Goal: Task Accomplishment & Management: Manage account settings

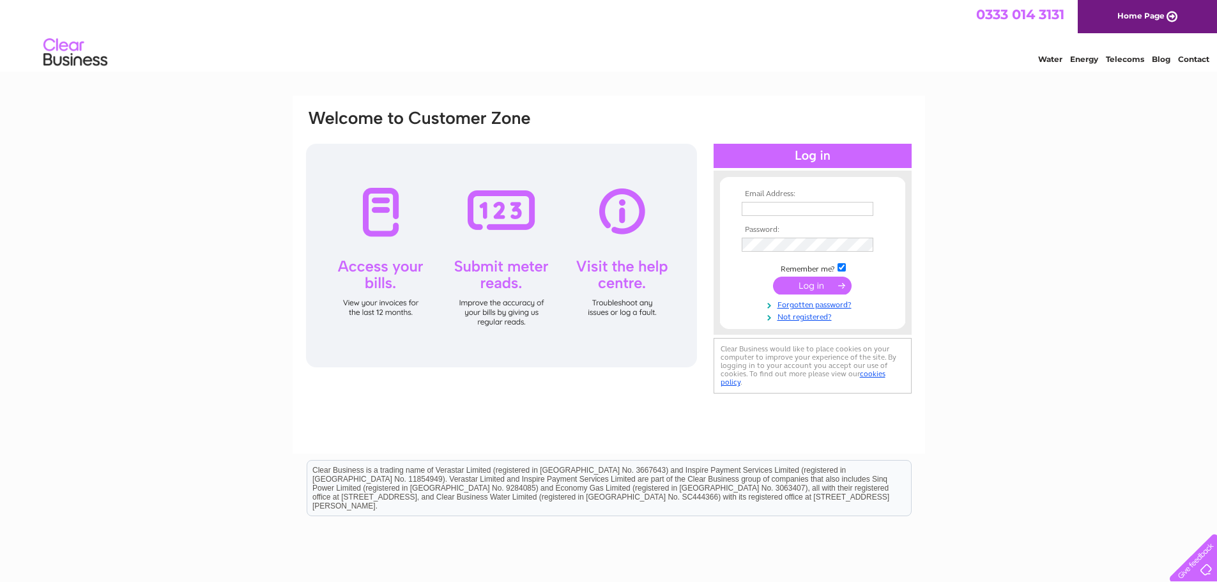
click at [377, 227] on div at bounding box center [501, 256] width 391 height 224
click at [771, 204] on input "text" at bounding box center [807, 209] width 132 height 14
click at [754, 282] on tbody "Email Address: [PERSON_NAME] Password: Remember me?" at bounding box center [812, 256] width 148 height 133
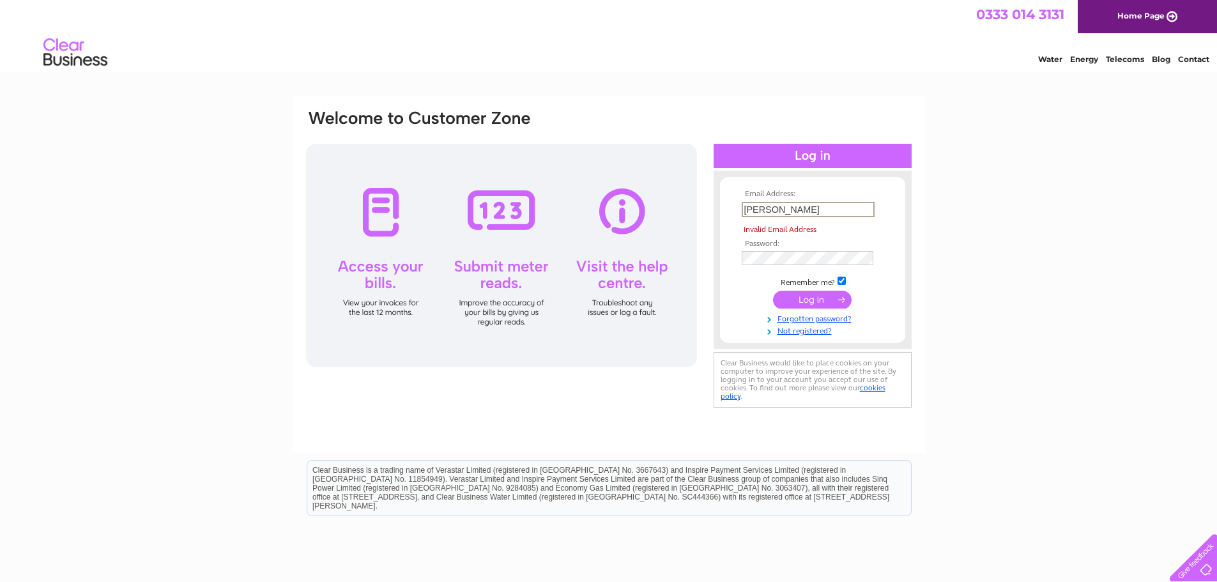
click at [769, 210] on input "[PERSON_NAME]" at bounding box center [807, 209] width 133 height 15
type input "c"
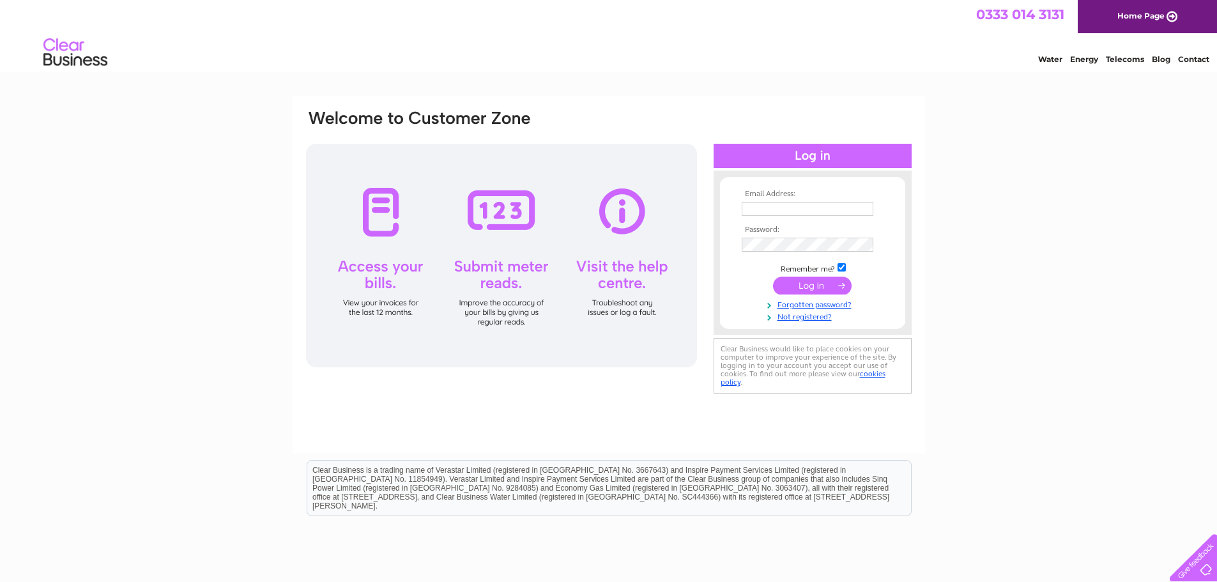
click at [762, 204] on input "text" at bounding box center [807, 209] width 132 height 14
type input "[PERSON_NAME][EMAIL_ADDRESS][DOMAIN_NAME]"
